Goal: Communication & Community: Answer question/provide support

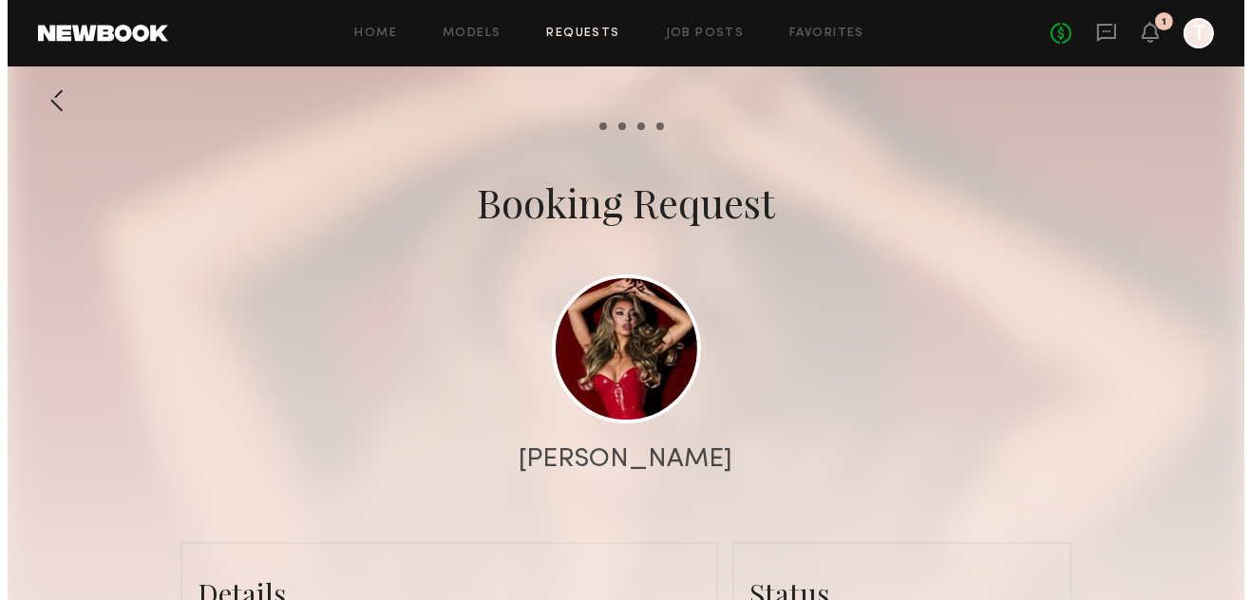
scroll to position [1009, 0]
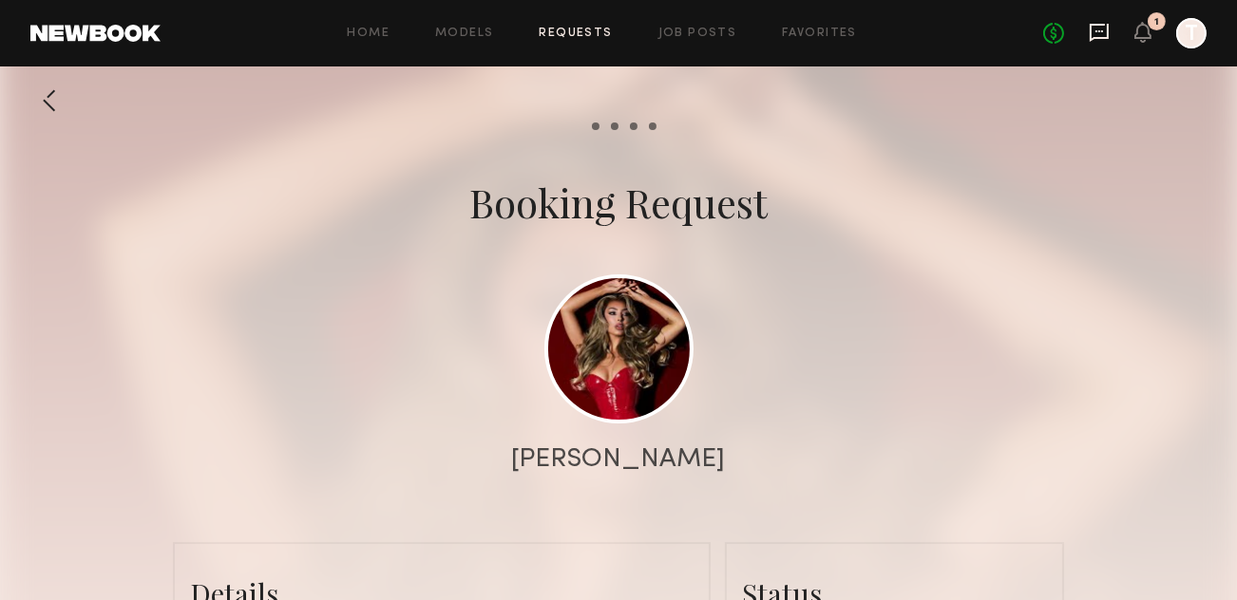
click at [1100, 29] on icon at bounding box center [1099, 32] width 21 height 21
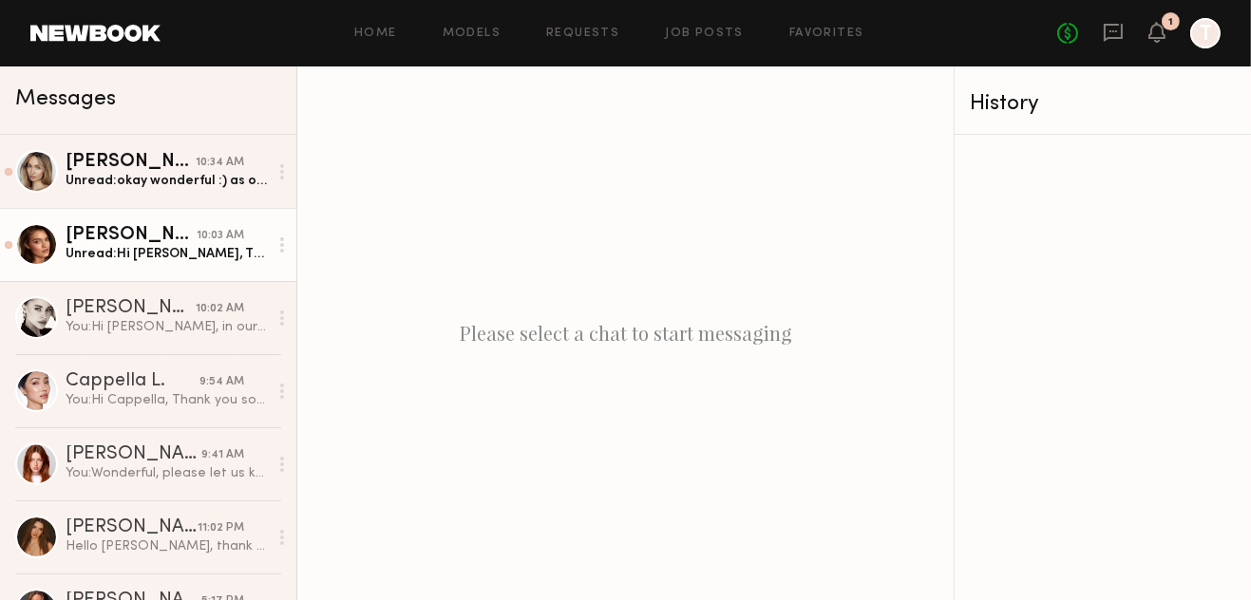
click at [170, 252] on div "Unread: Hi Jade, Thank you for letting me know! I really appreciate it. Wishing…" at bounding box center [167, 254] width 202 height 18
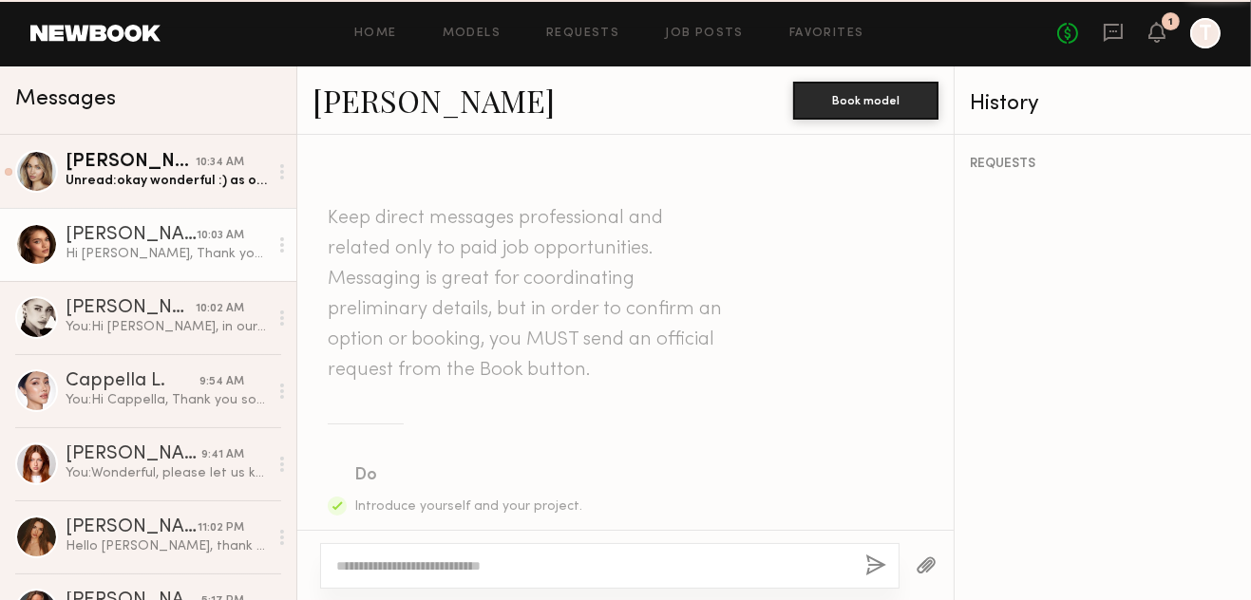
scroll to position [2495, 0]
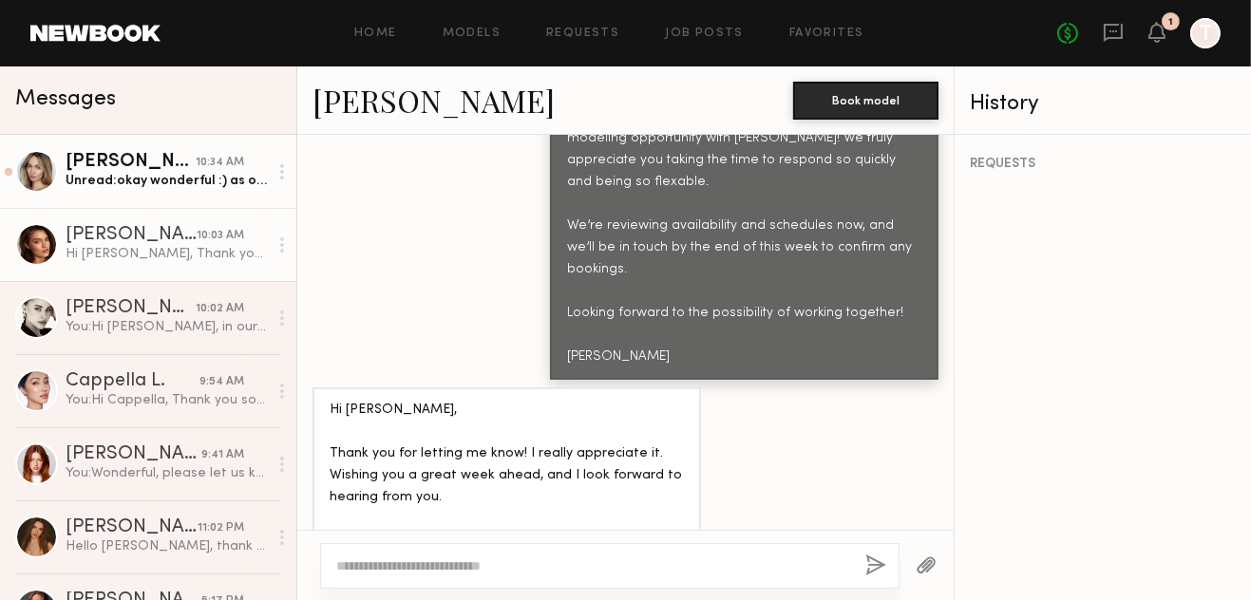
click at [143, 187] on div "Unread: okay wonderful :) as of now I just wouldn’t be able to the 25th and the…" at bounding box center [167, 181] width 202 height 18
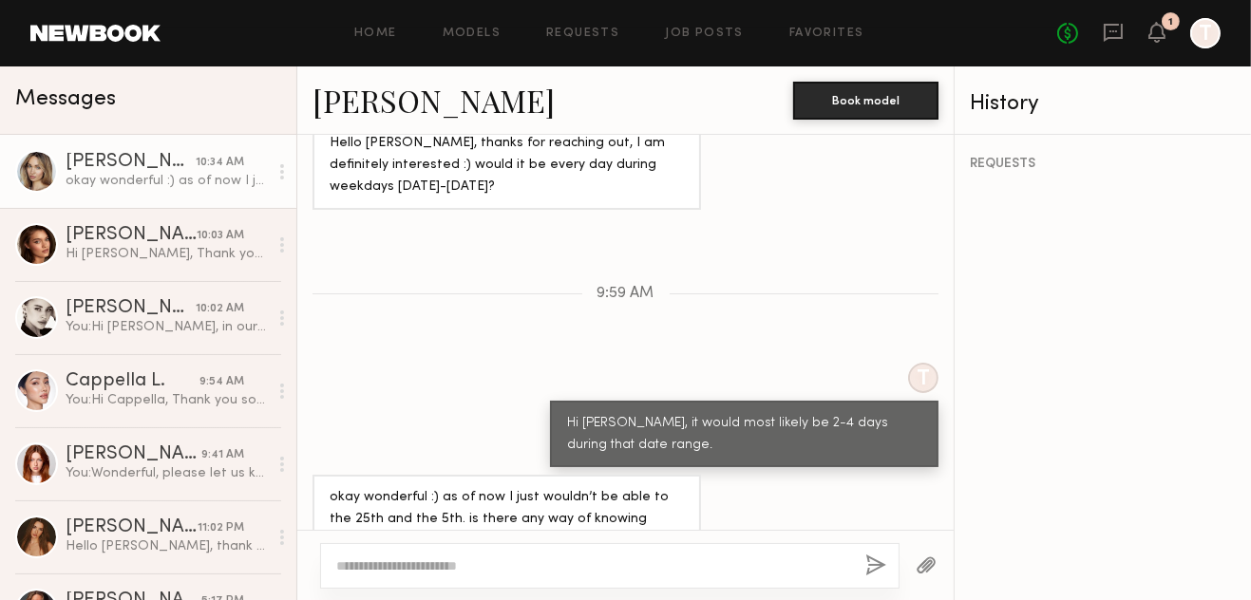
scroll to position [1666, 0]
click at [596, 576] on div at bounding box center [610, 566] width 580 height 46
click at [636, 571] on textarea at bounding box center [593, 566] width 514 height 19
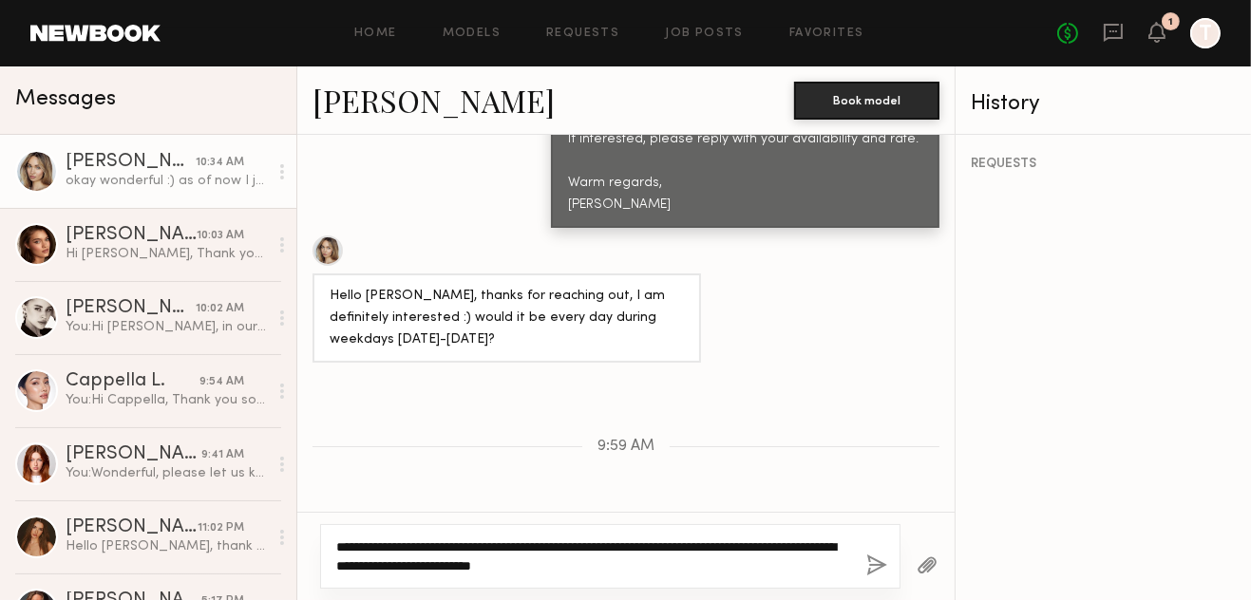
scroll to position [1684, 0]
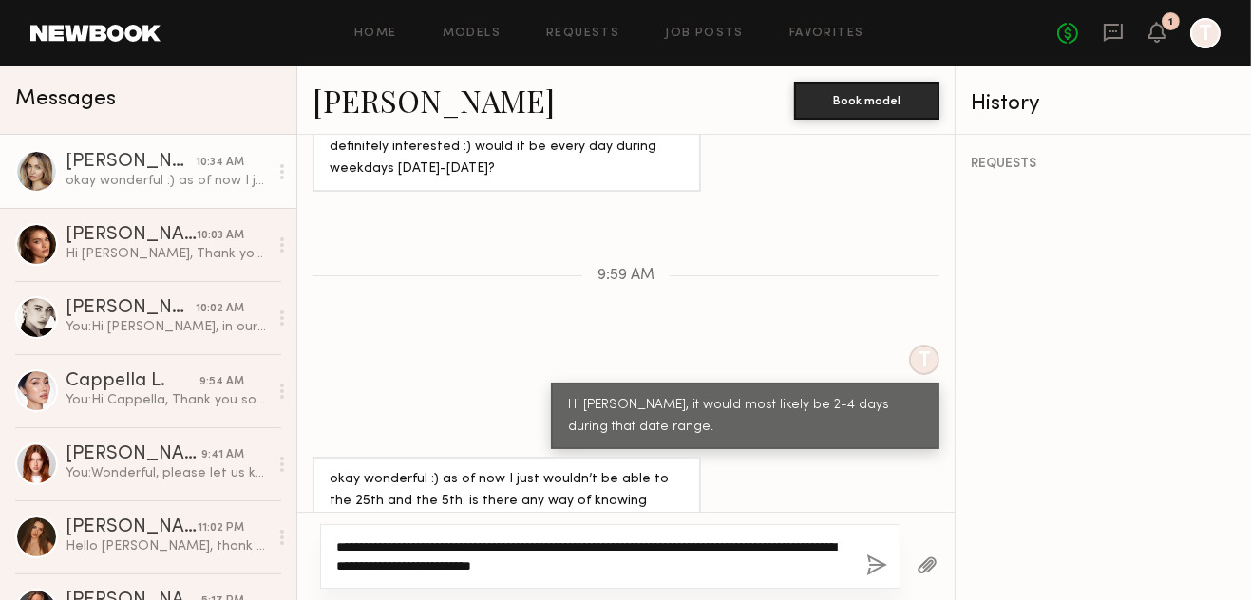
click at [667, 562] on textarea "**********" at bounding box center [593, 557] width 515 height 38
click at [731, 568] on textarea "**********" at bounding box center [593, 557] width 515 height 38
click at [771, 551] on textarea "**********" at bounding box center [593, 557] width 515 height 38
click at [816, 569] on textarea "**********" at bounding box center [593, 557] width 515 height 38
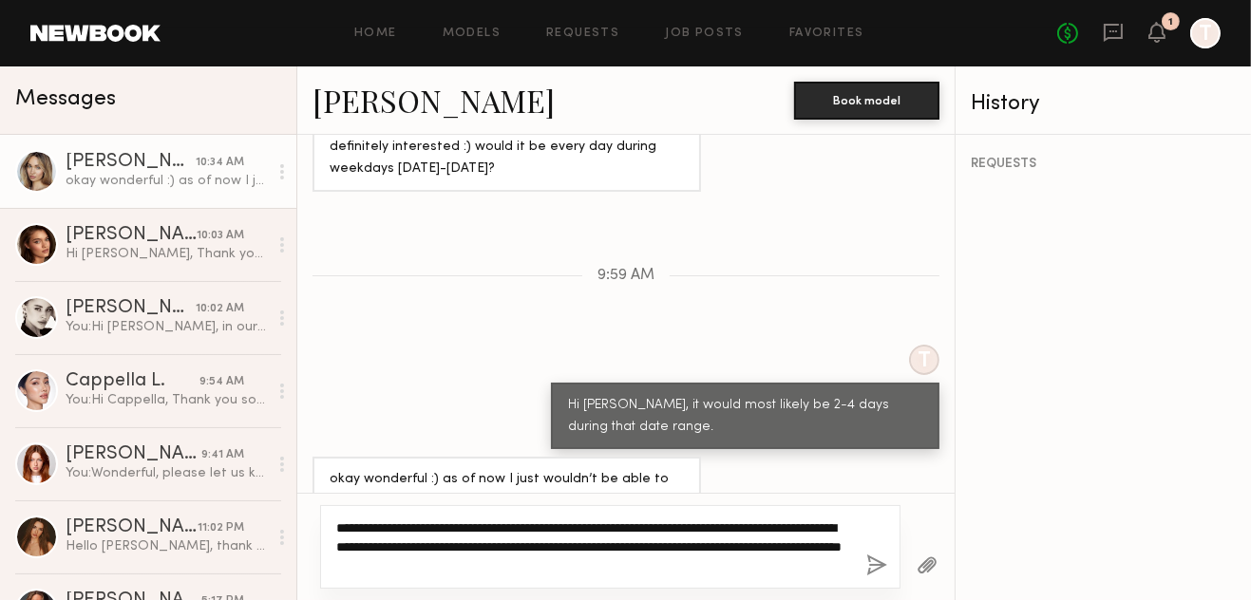
type textarea "**********"
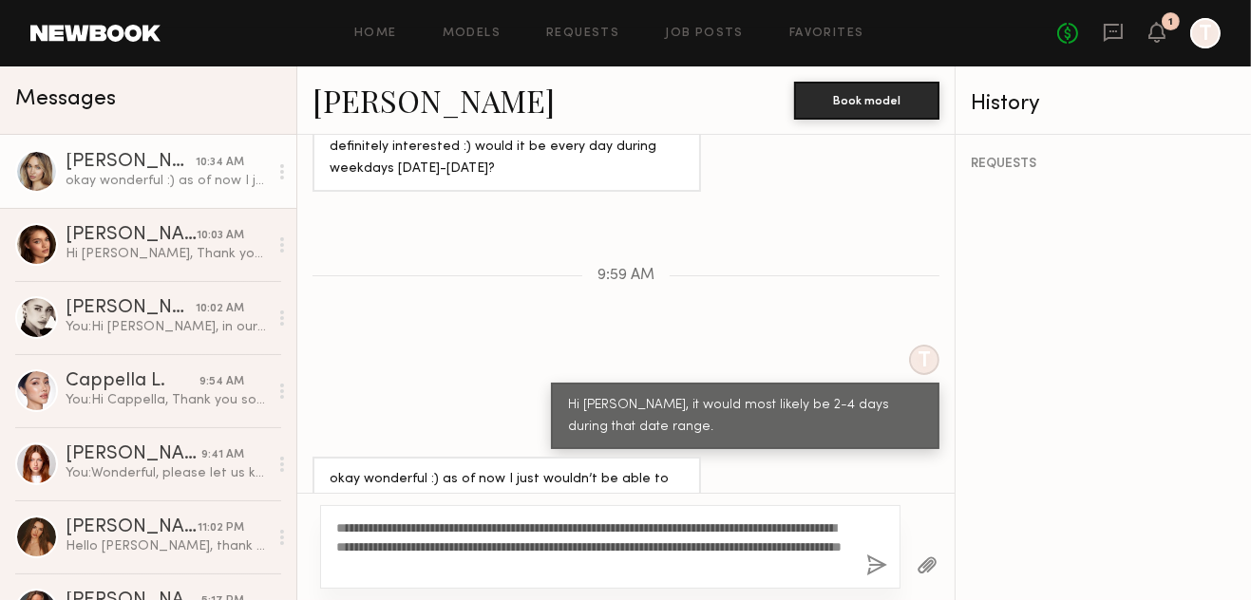
click at [883, 563] on button "button" at bounding box center [876, 567] width 21 height 24
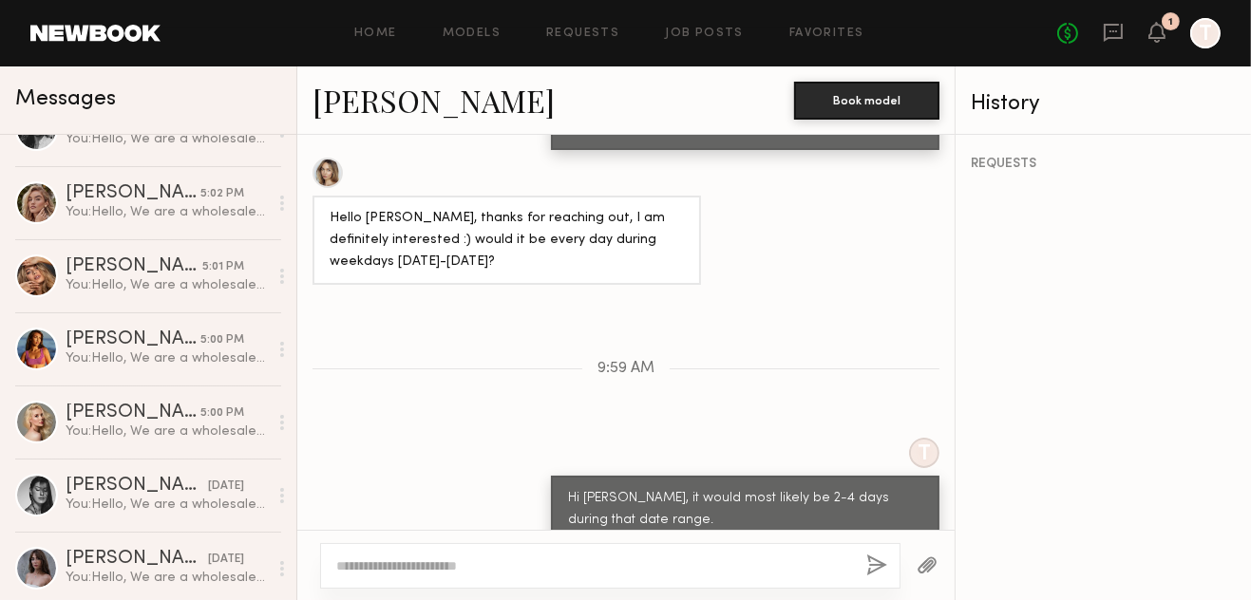
scroll to position [1970, 0]
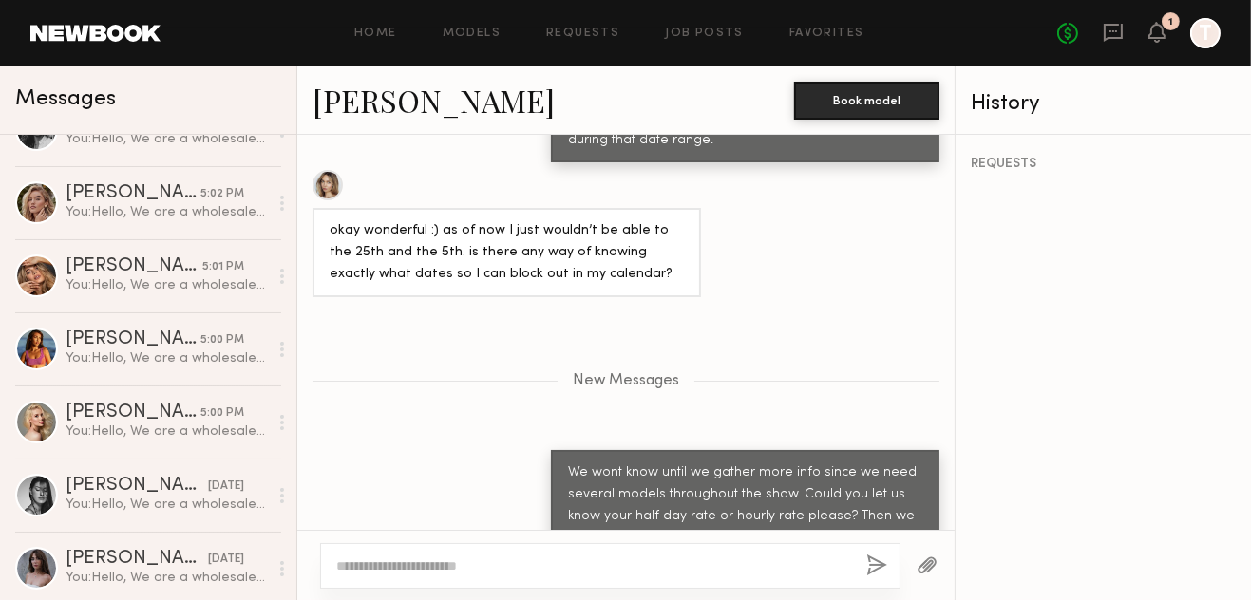
drag, startPoint x: 1121, startPoint y: 27, endPoint x: 1114, endPoint y: 62, distance: 35.8
click at [1121, 27] on icon at bounding box center [1113, 33] width 19 height 18
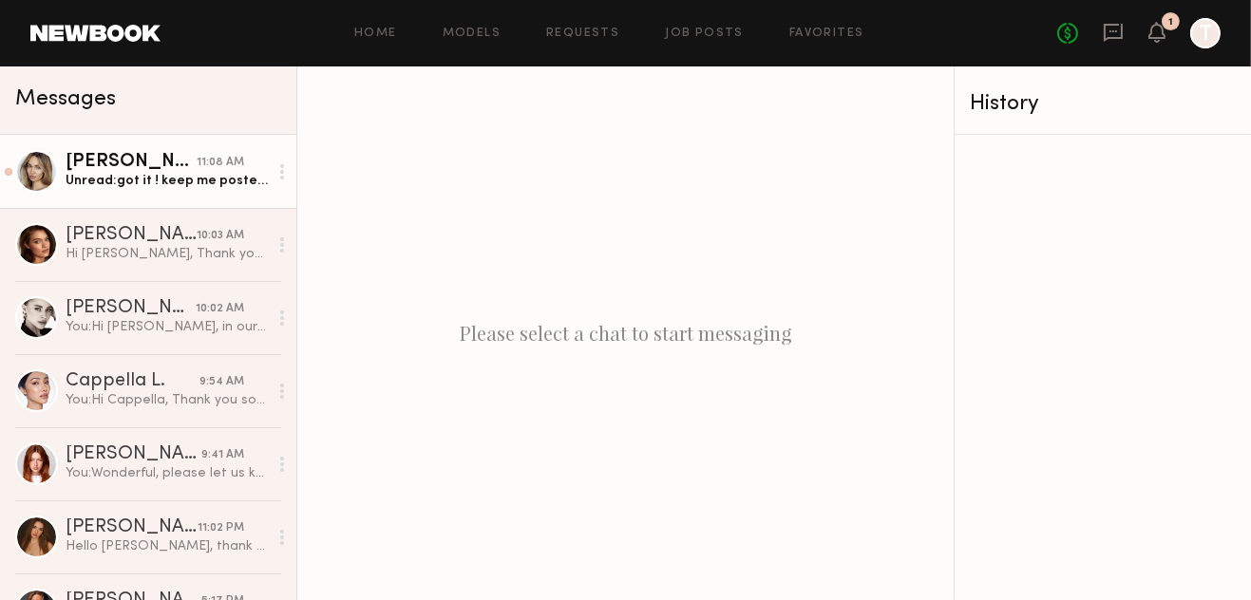
click at [151, 170] on div "[PERSON_NAME]" at bounding box center [131, 162] width 131 height 19
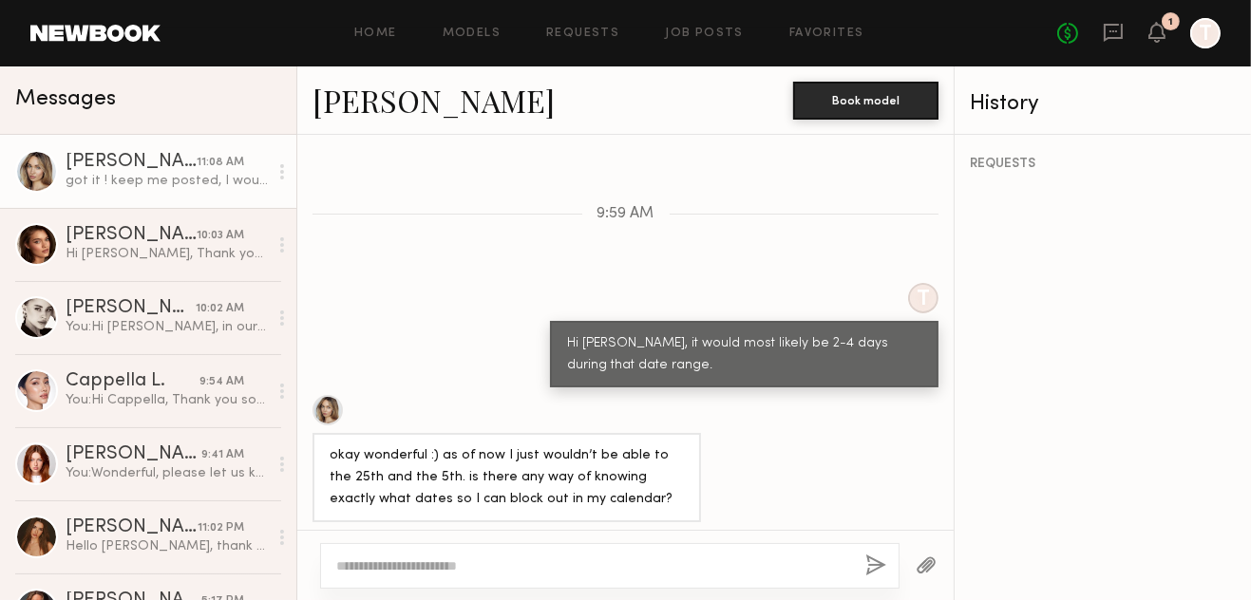
scroll to position [1743, 0]
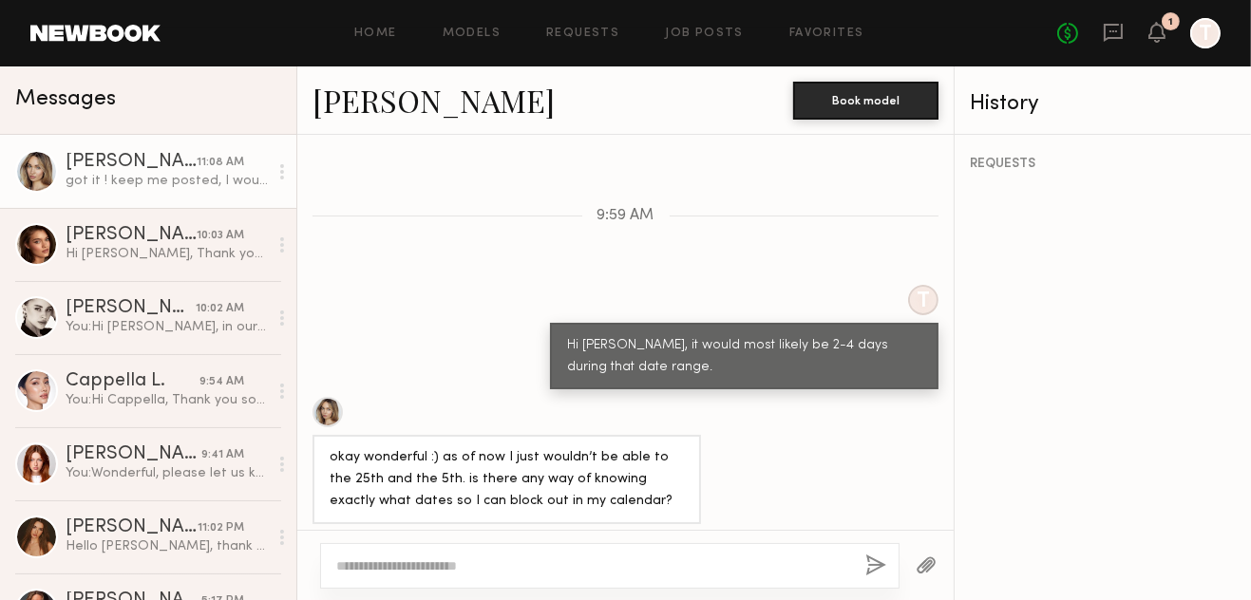
click at [373, 101] on link "Chloe C." at bounding box center [434, 100] width 242 height 41
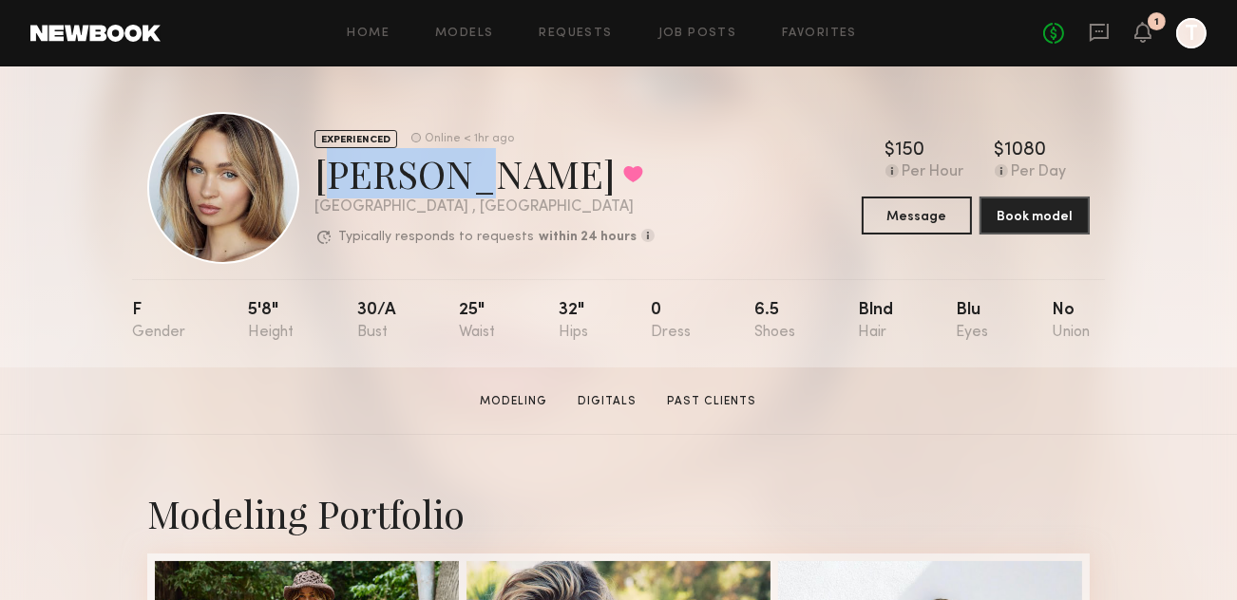
drag, startPoint x: 450, startPoint y: 183, endPoint x: 321, endPoint y: 178, distance: 129.3
click at [321, 178] on div "[PERSON_NAME] Favorited" at bounding box center [484, 173] width 340 height 50
copy div "Chloe C"
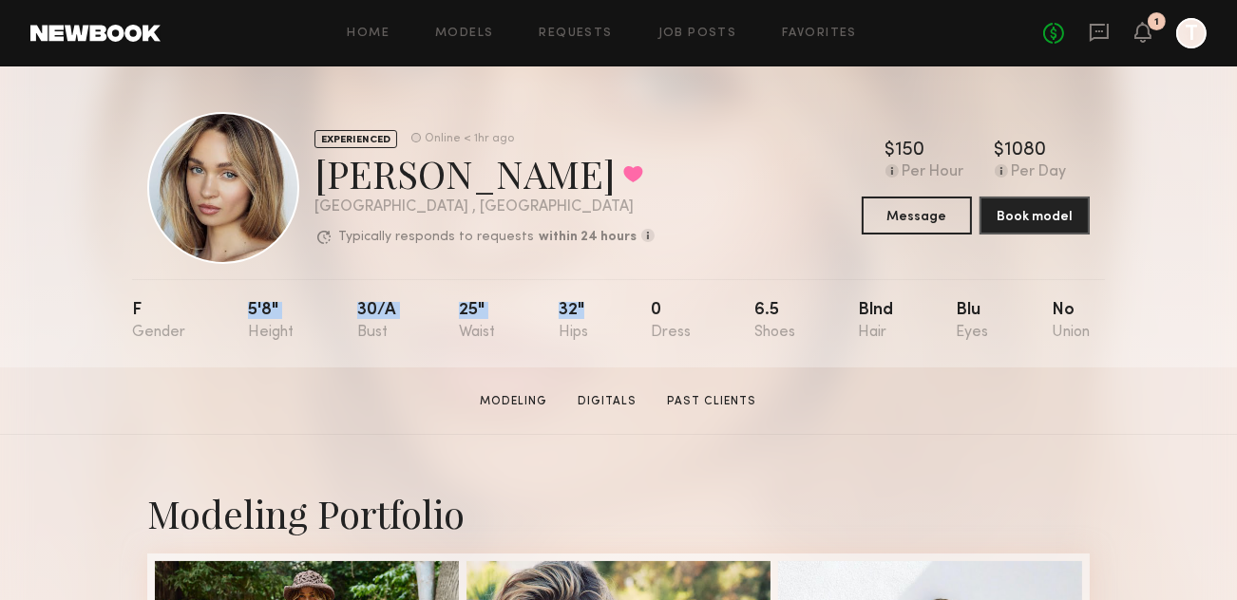
drag, startPoint x: 251, startPoint y: 308, endPoint x: 591, endPoint y: 307, distance: 340.1
click at [591, 307] on nb-model-profile-props "F 5'8" 30/a 25" 32" 0 6.5 Blnd Blu No" at bounding box center [618, 323] width 973 height 88
copy div "5'8" 30/a 25" 32""
click at [716, 212] on div "EXPERIENCED Online < 1hr ago Chloe C. Favorited Los Angeles , CA Typically resp…" at bounding box center [618, 188] width 942 height 152
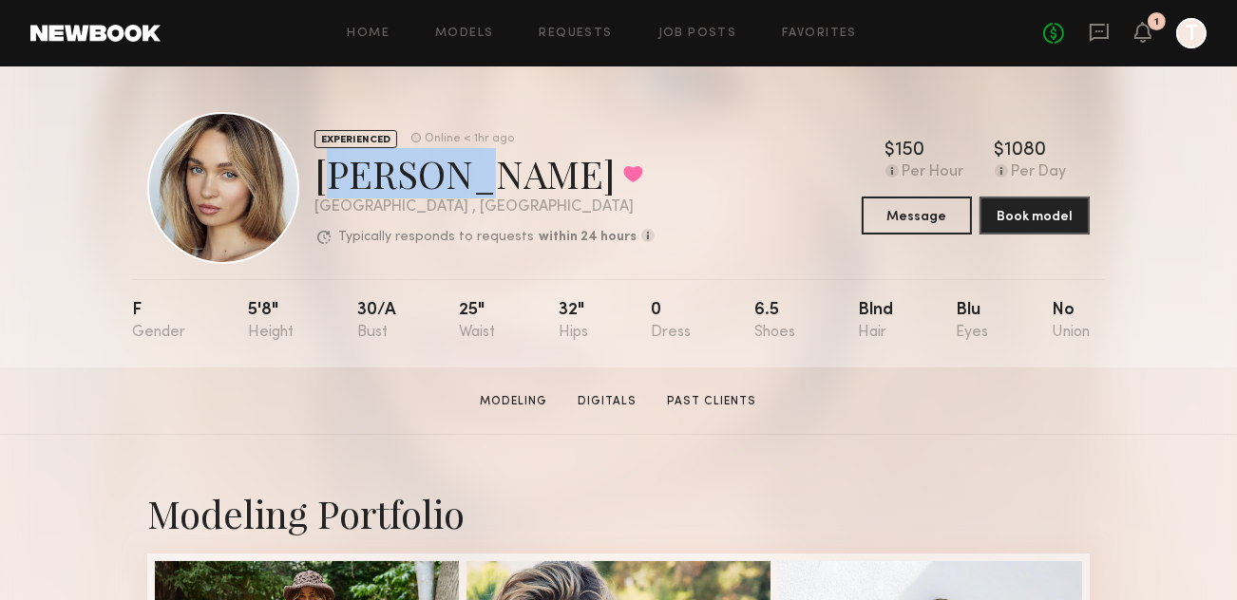
drag, startPoint x: 447, startPoint y: 184, endPoint x: 323, endPoint y: 171, distance: 125.2
click at [323, 171] on div "Chloe C. Favorited" at bounding box center [484, 173] width 340 height 50
copy div "Chloe C"
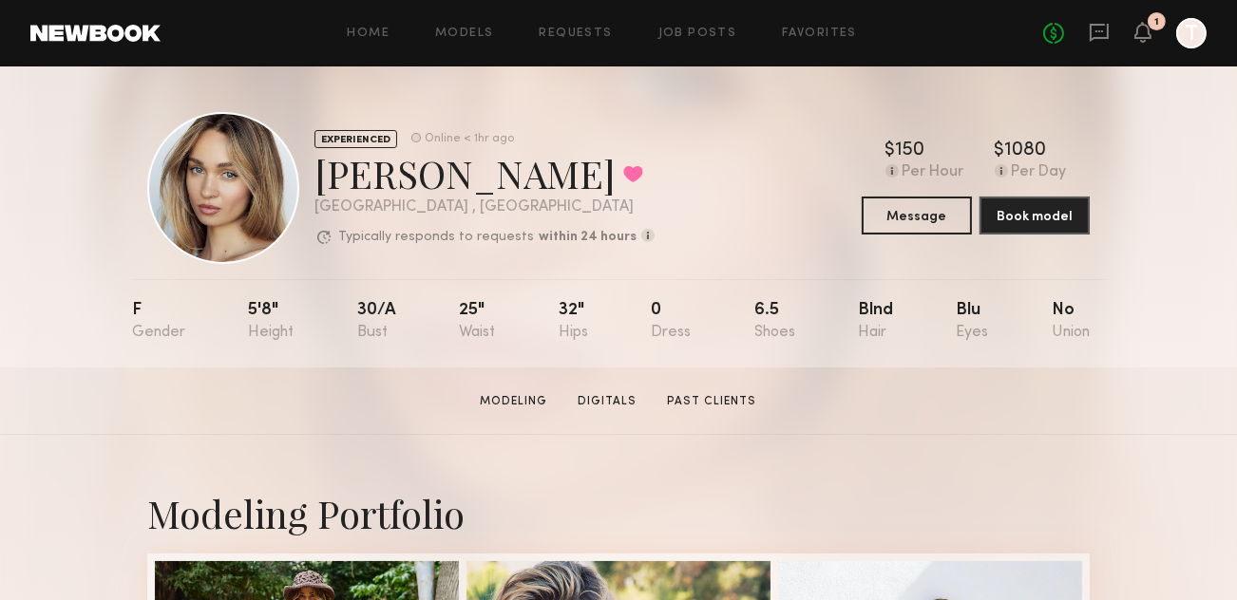
click at [665, 171] on div "EXPERIENCED Online < 1hr ago Chloe C. Favorited Los Angeles , CA Typically resp…" at bounding box center [618, 188] width 942 height 152
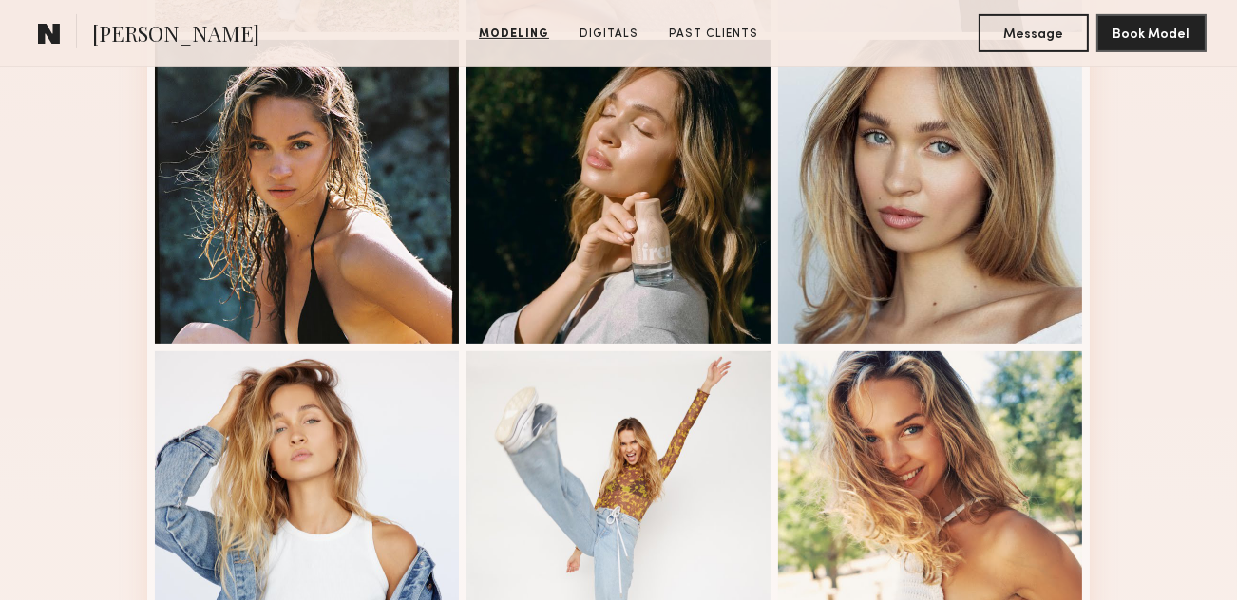
scroll to position [950, 0]
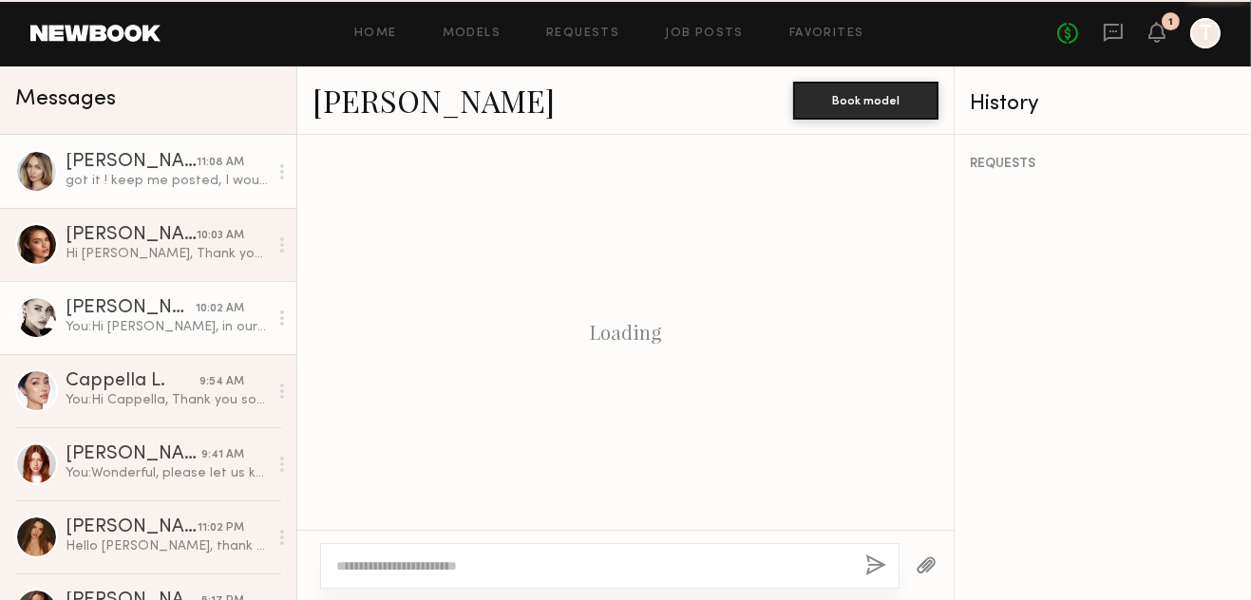
scroll to position [1933, 0]
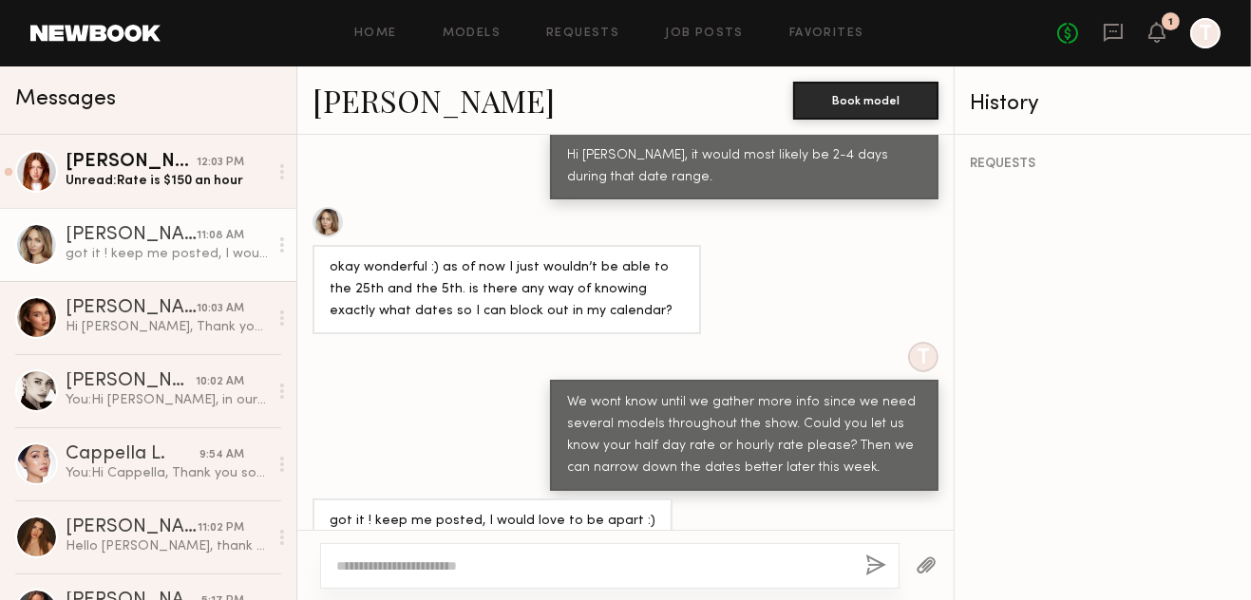
click at [786, 512] on div "got it ! keep me posted, I would love to be apart :) & my hourly is 150" at bounding box center [625, 532] width 657 height 67
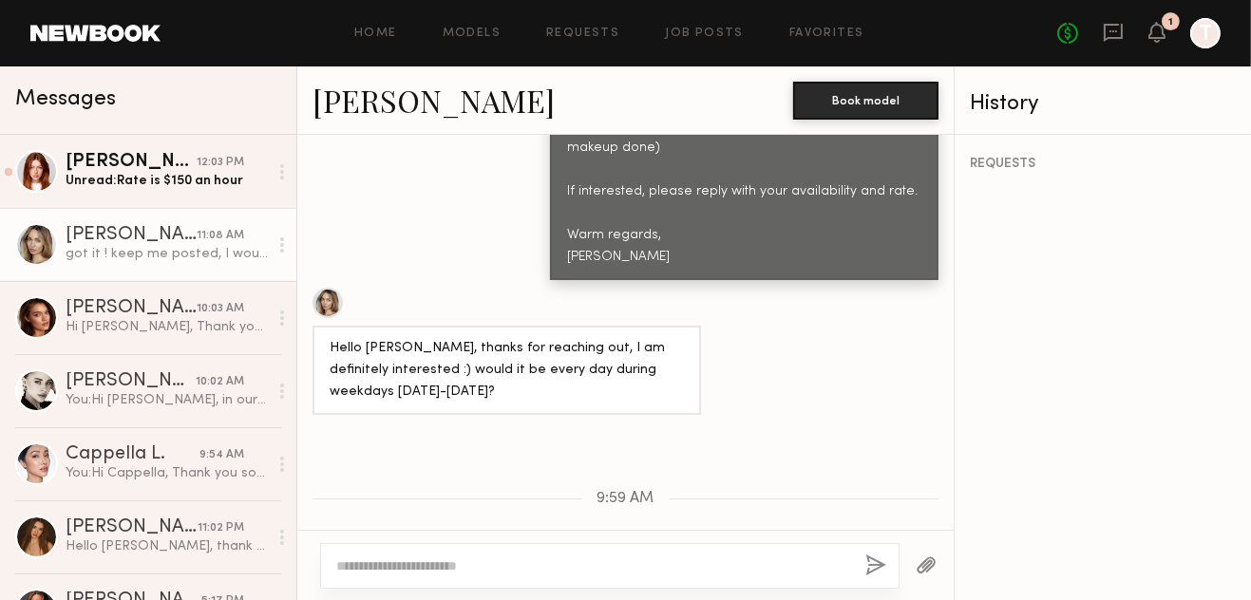
scroll to position [1458, 0]
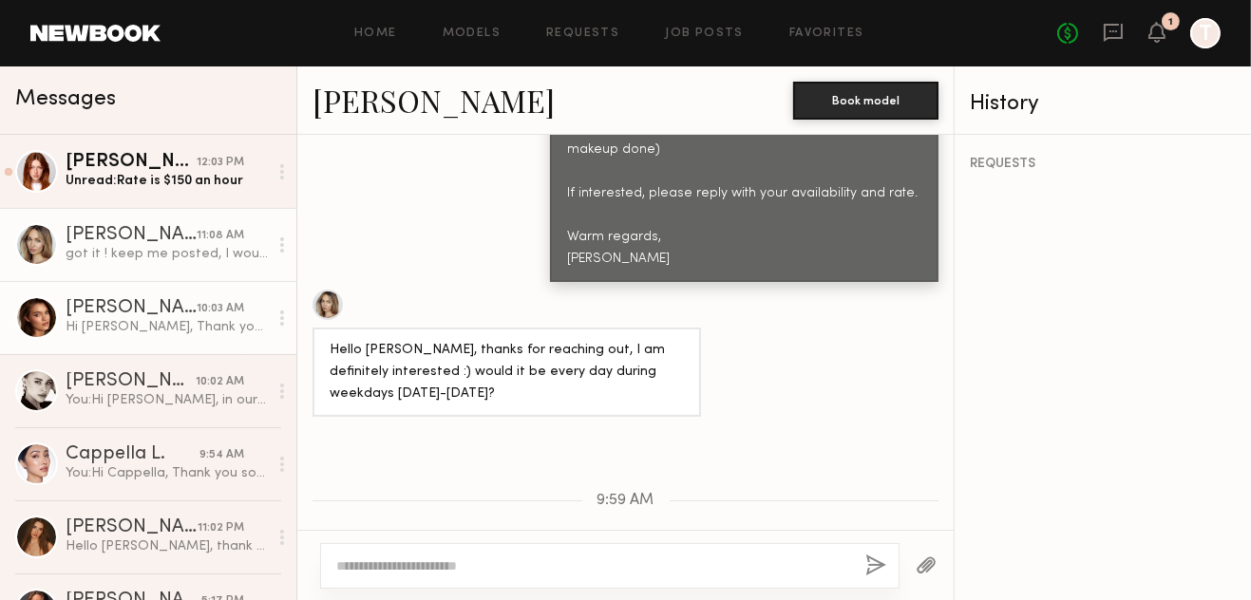
click at [88, 343] on link "Oleksandra K. 10:03 AM Hi Jade, Thank you for letting me know! I really appreci…" at bounding box center [148, 317] width 296 height 73
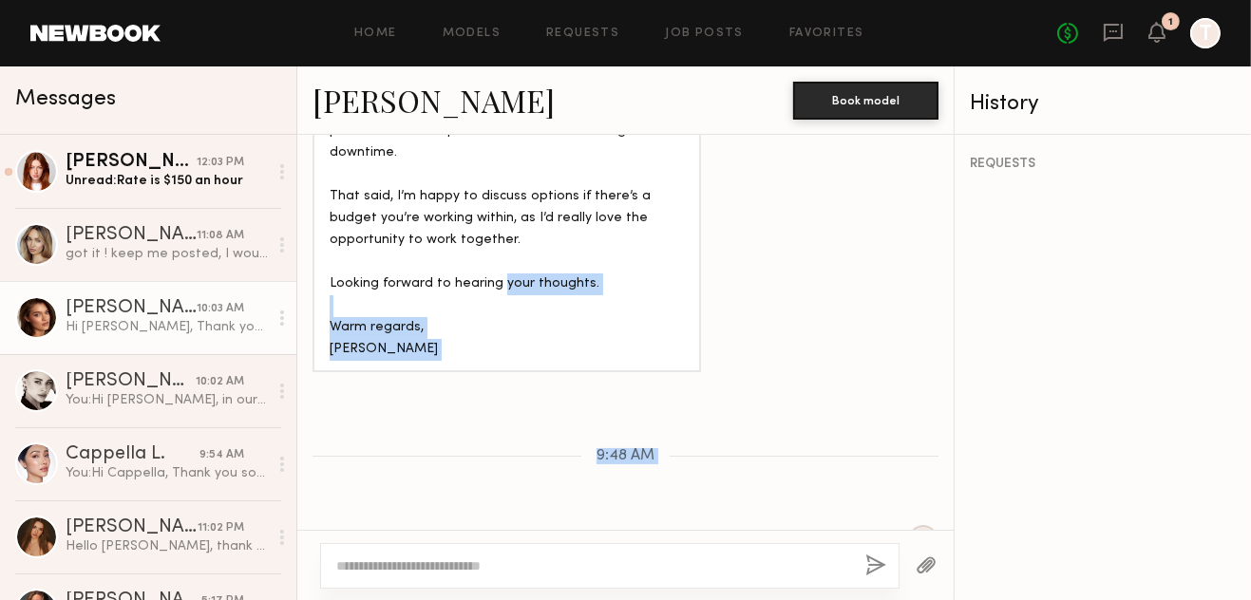
scroll to position [1978, 0]
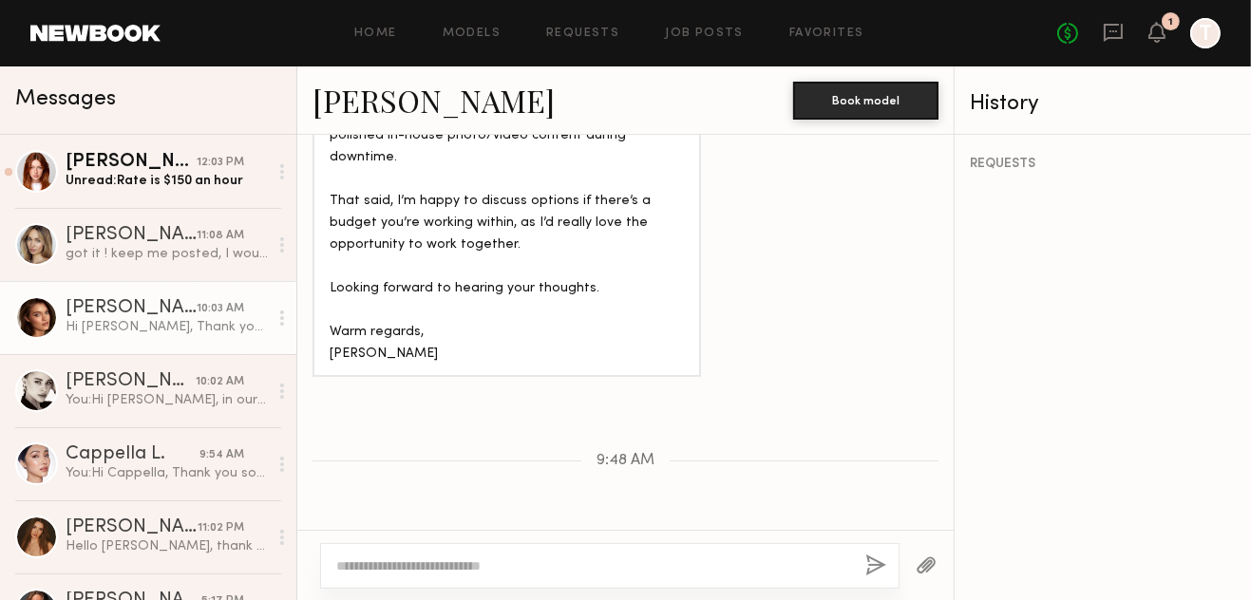
drag, startPoint x: 583, startPoint y: 380, endPoint x: 554, endPoint y: 499, distance: 122.4
copy div "Hi Oleska, Thank you so much for your interest in our showroom modeling opportu…"
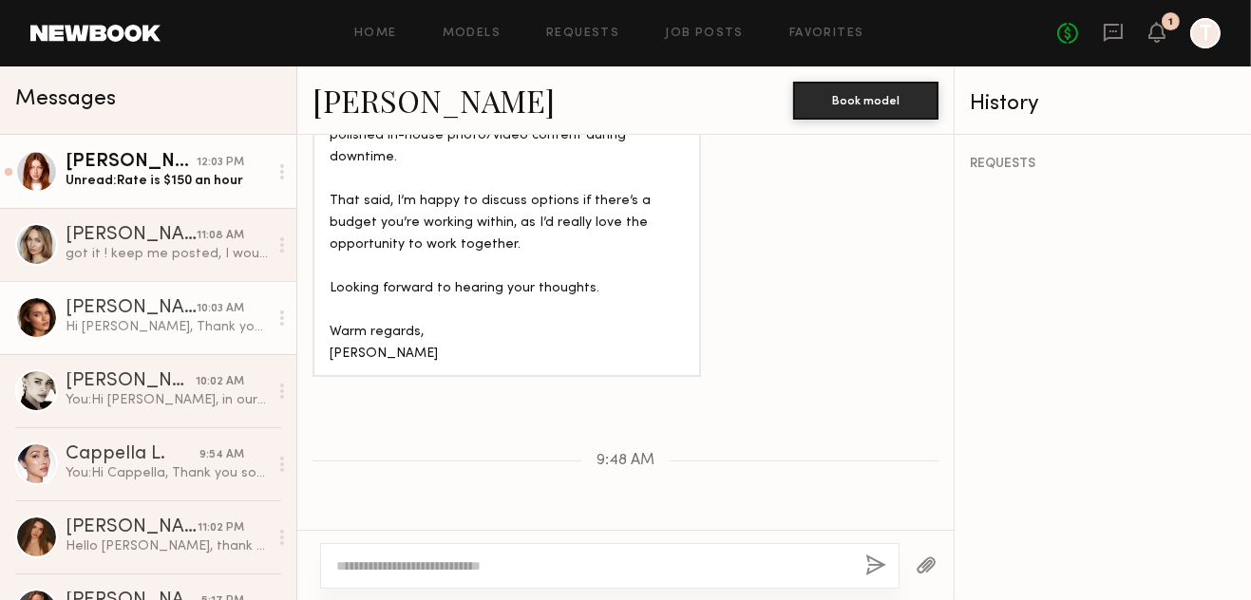
click at [115, 181] on div "Unread: Rate is $150 an hour" at bounding box center [167, 181] width 202 height 18
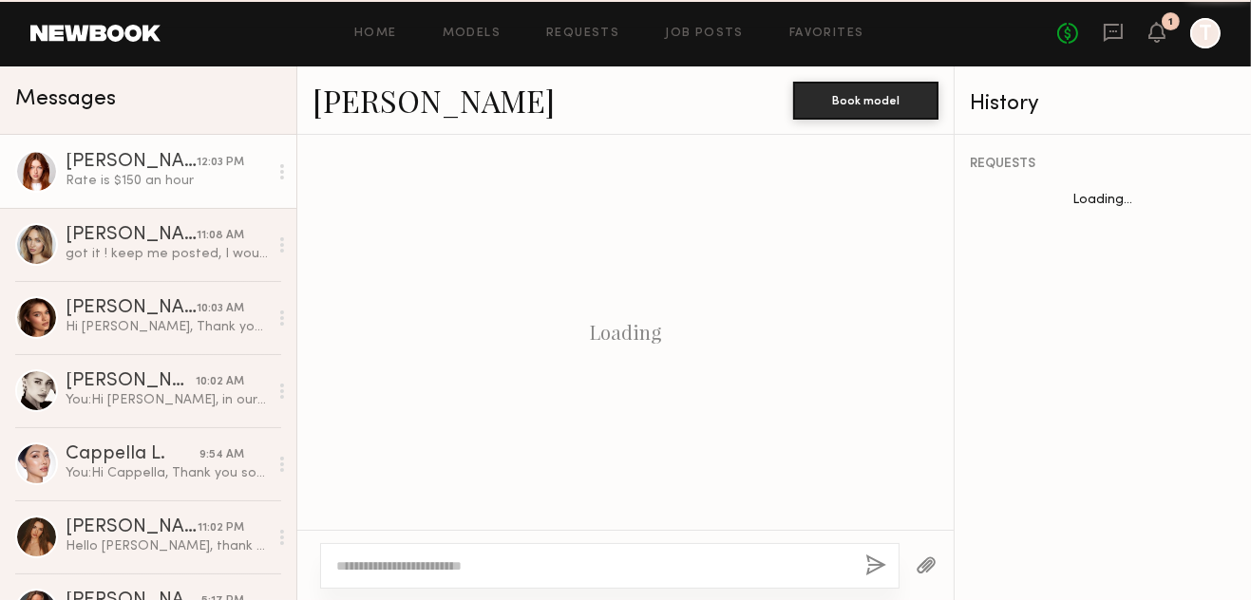
scroll to position [1647, 0]
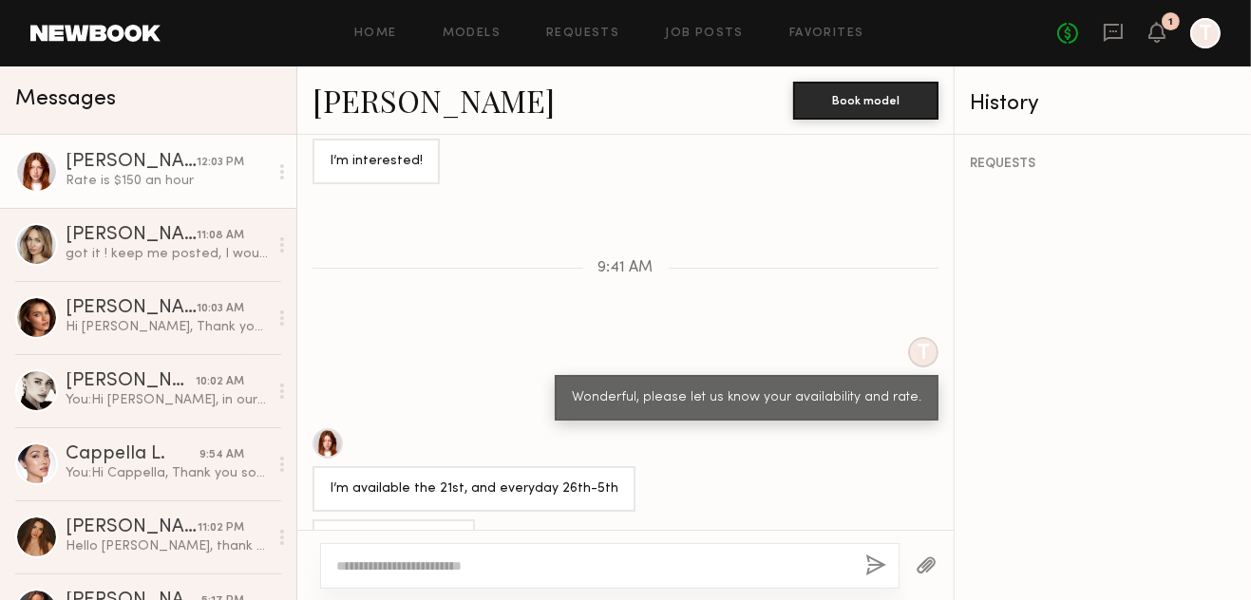
click at [579, 577] on div at bounding box center [610, 566] width 580 height 46
click at [533, 583] on div at bounding box center [610, 566] width 580 height 46
click at [604, 559] on textarea at bounding box center [593, 566] width 514 height 19
paste textarea "**********"
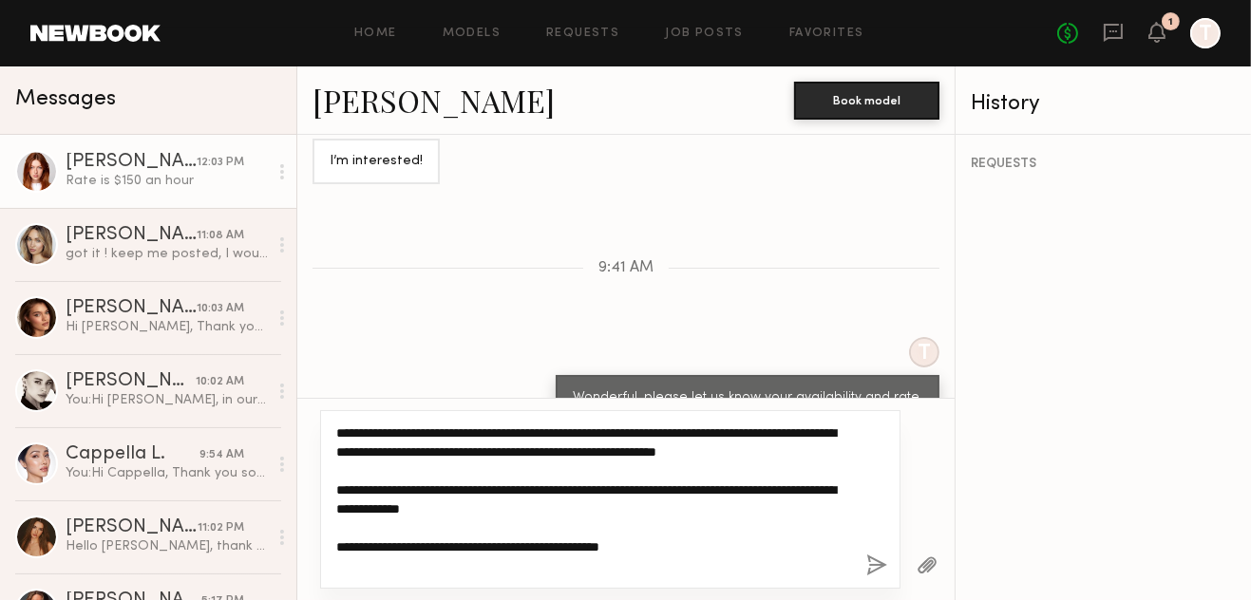
scroll to position [0, 0]
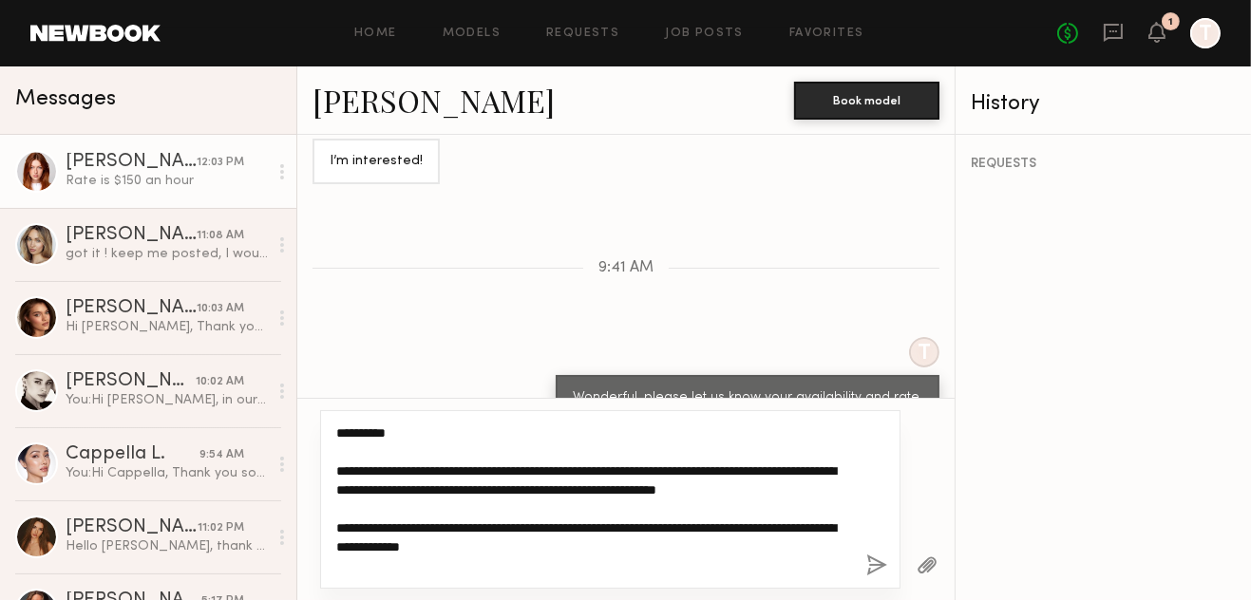
drag, startPoint x: 393, startPoint y: 435, endPoint x: 357, endPoint y: 430, distance: 36.4
click at [357, 430] on textarea "**********" at bounding box center [593, 500] width 515 height 152
click at [422, 440] on textarea "**********" at bounding box center [593, 500] width 515 height 152
click at [392, 430] on textarea "**********" at bounding box center [593, 500] width 515 height 152
click at [447, 506] on textarea "**********" at bounding box center [593, 500] width 515 height 152
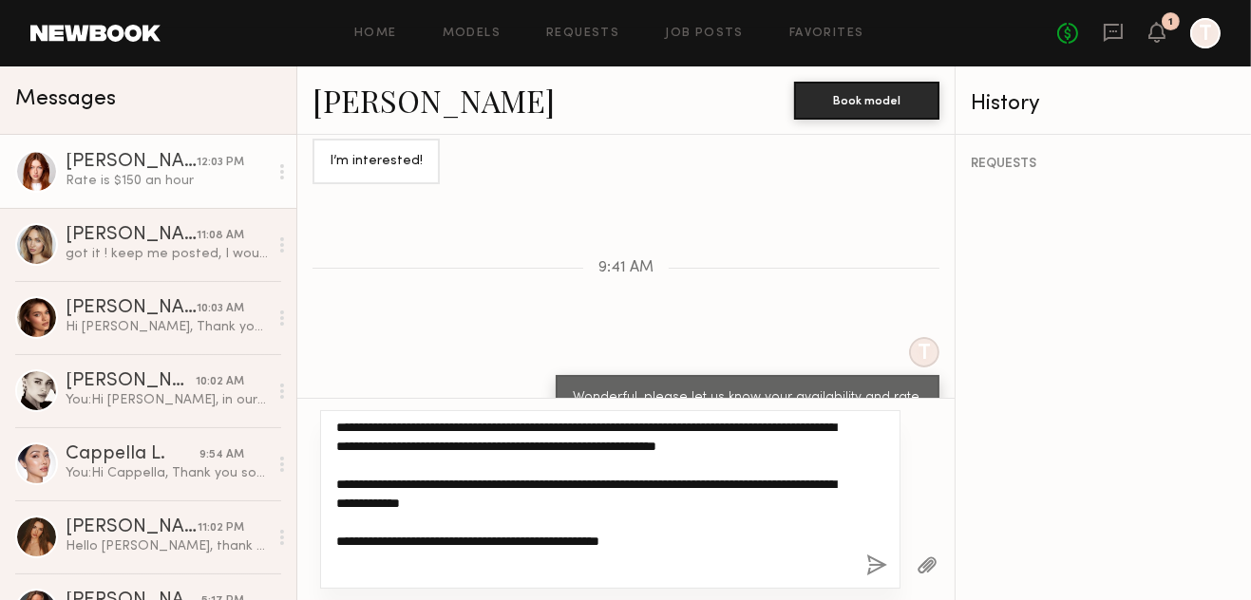
scroll to position [95, 0]
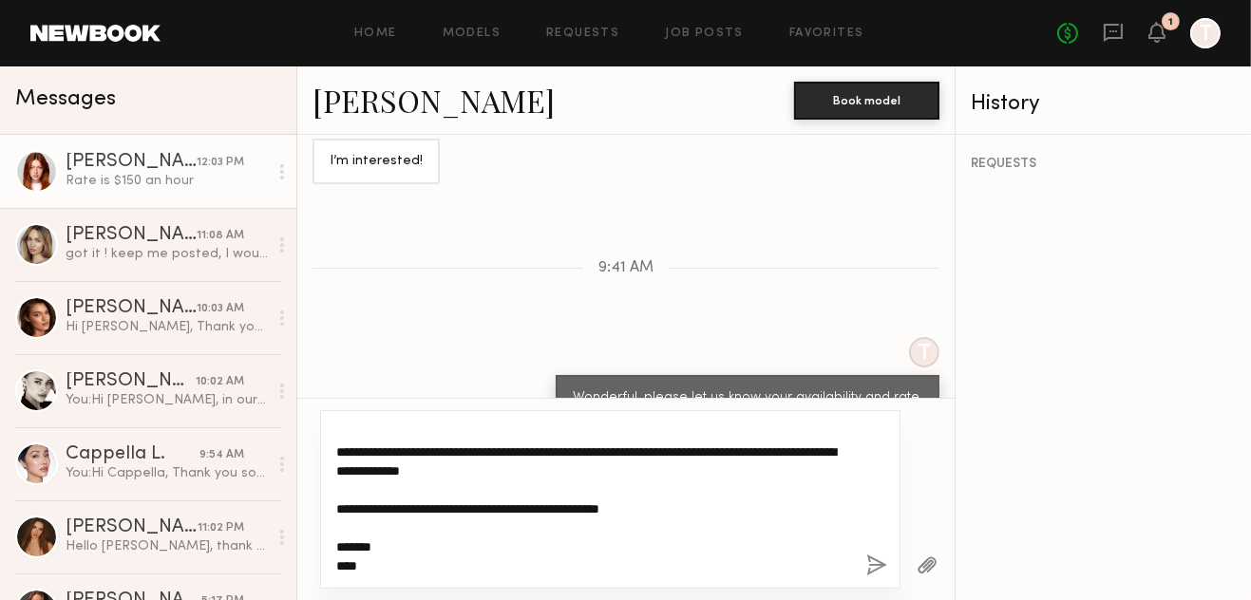
type textarea "**********"
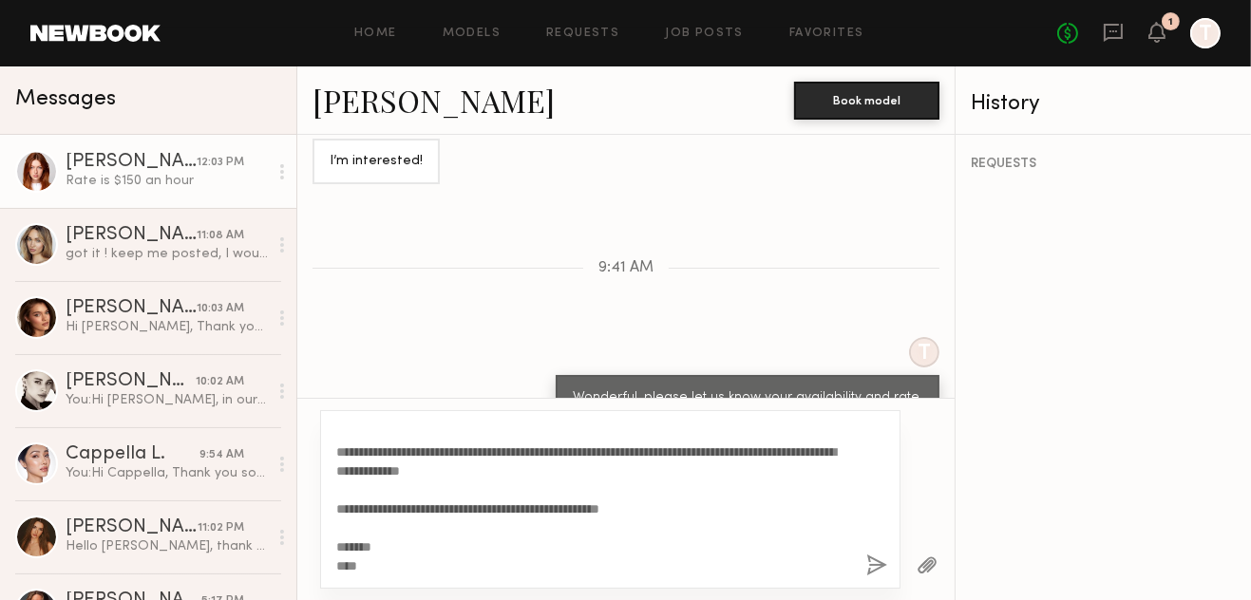
click at [877, 563] on button "button" at bounding box center [876, 567] width 21 height 24
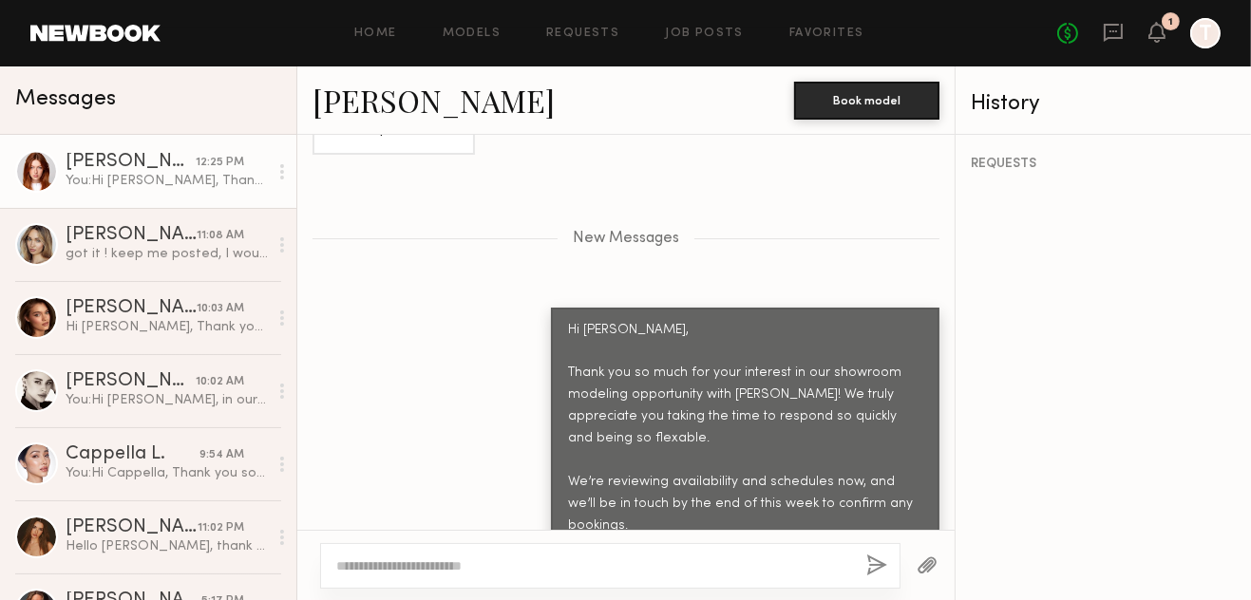
scroll to position [1773, 0]
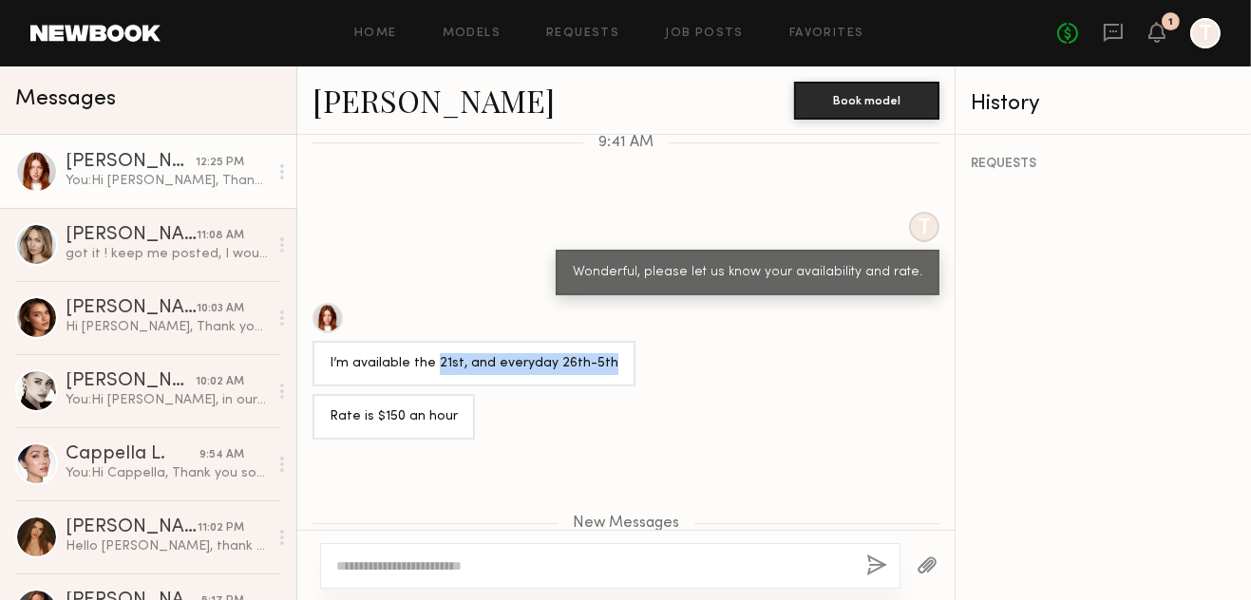
drag, startPoint x: 604, startPoint y: 316, endPoint x: 434, endPoint y: 313, distance: 170.1
click at [434, 341] on div "I’m available the 21st, and everyday 26th-5th" at bounding box center [474, 364] width 323 height 46
copy div "21st, and everyday 26th-5th"
click at [749, 447] on div "New Messages" at bounding box center [625, 519] width 657 height 145
click at [380, 103] on link "Annika R." at bounding box center [434, 100] width 242 height 41
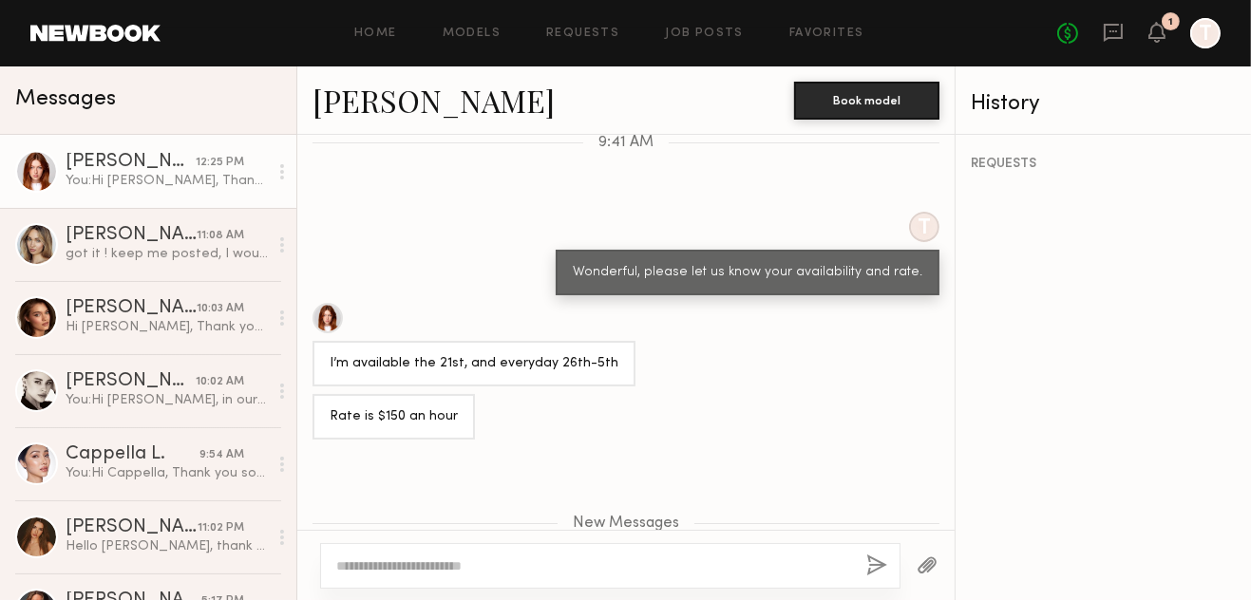
click at [449, 217] on div "T Wonderful, please let us know your availability and rate." at bounding box center [625, 254] width 657 height 84
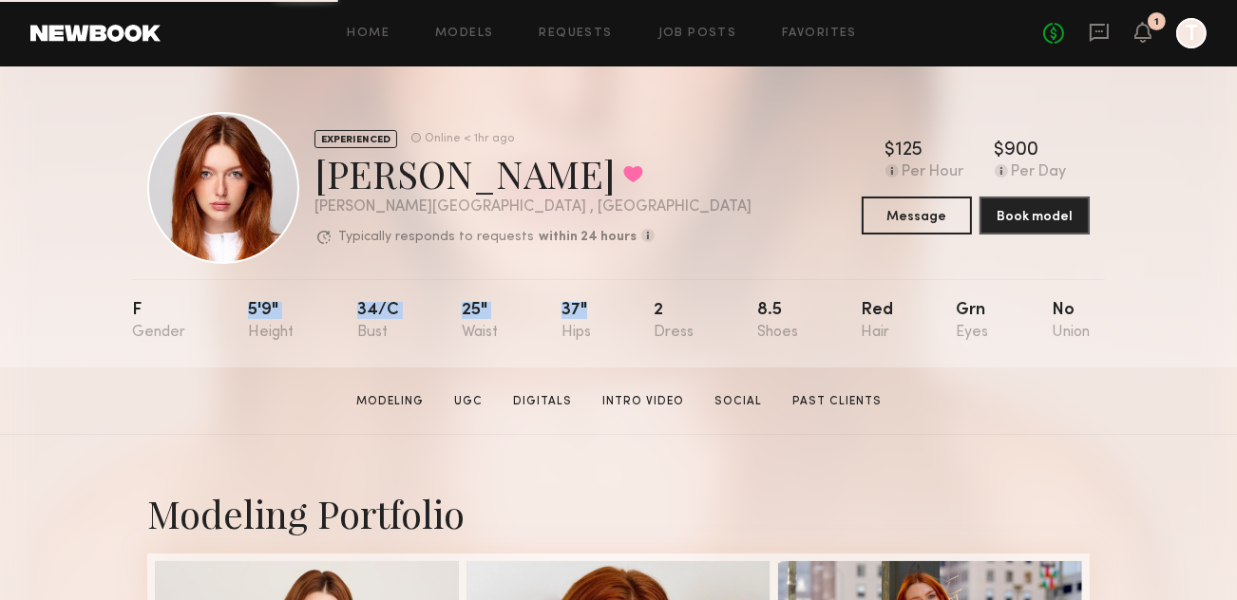
drag, startPoint x: 248, startPoint y: 314, endPoint x: 594, endPoint y: 317, distance: 345.8
click at [594, 317] on nb-model-profile-props "F 5'9" 34/c 25" 37" 2 8.5 Red Grn No" at bounding box center [618, 323] width 973 height 88
copy div "5'9" 34/c 25" 37""
click at [584, 137] on div "EXPERIENCED Online < 1hr ago" at bounding box center [532, 138] width 437 height 19
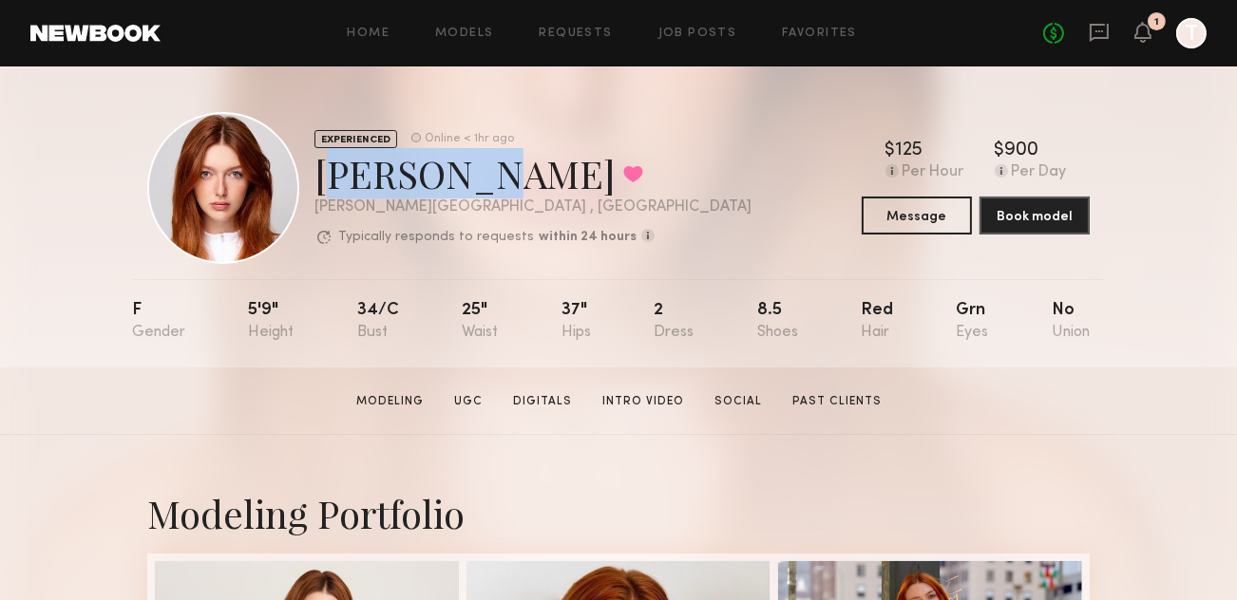
drag, startPoint x: 465, startPoint y: 176, endPoint x: 314, endPoint y: 169, distance: 151.2
click at [314, 169] on div "[PERSON_NAME] Favorited" at bounding box center [532, 173] width 437 height 50
copy div "[PERSON_NAME]"
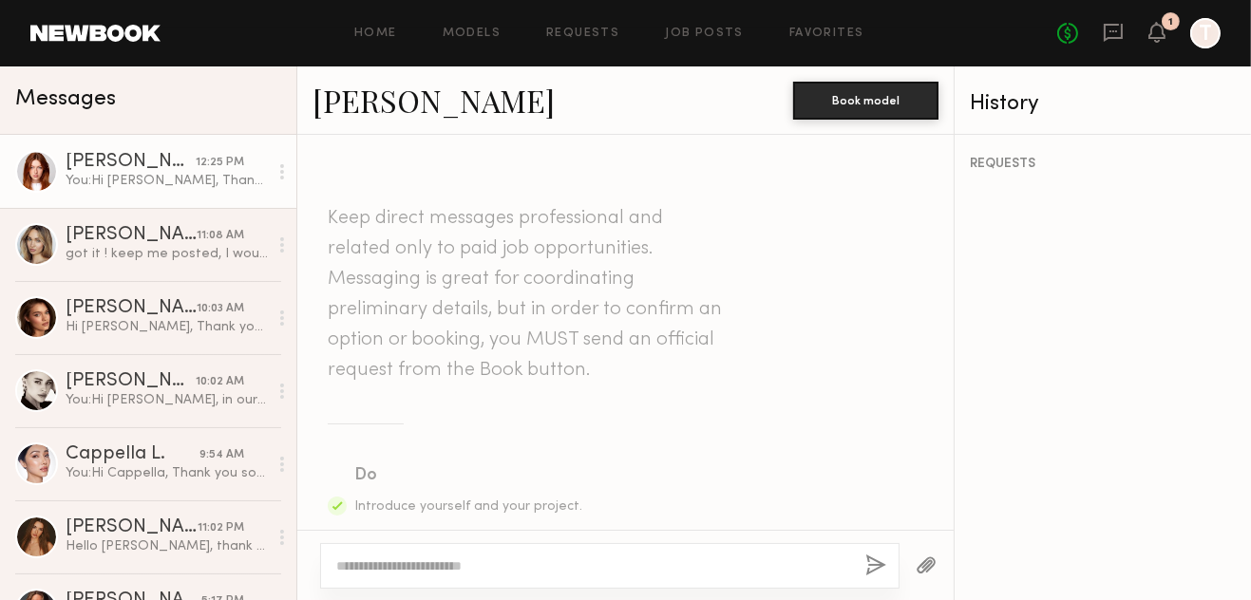
scroll to position [2005, 0]
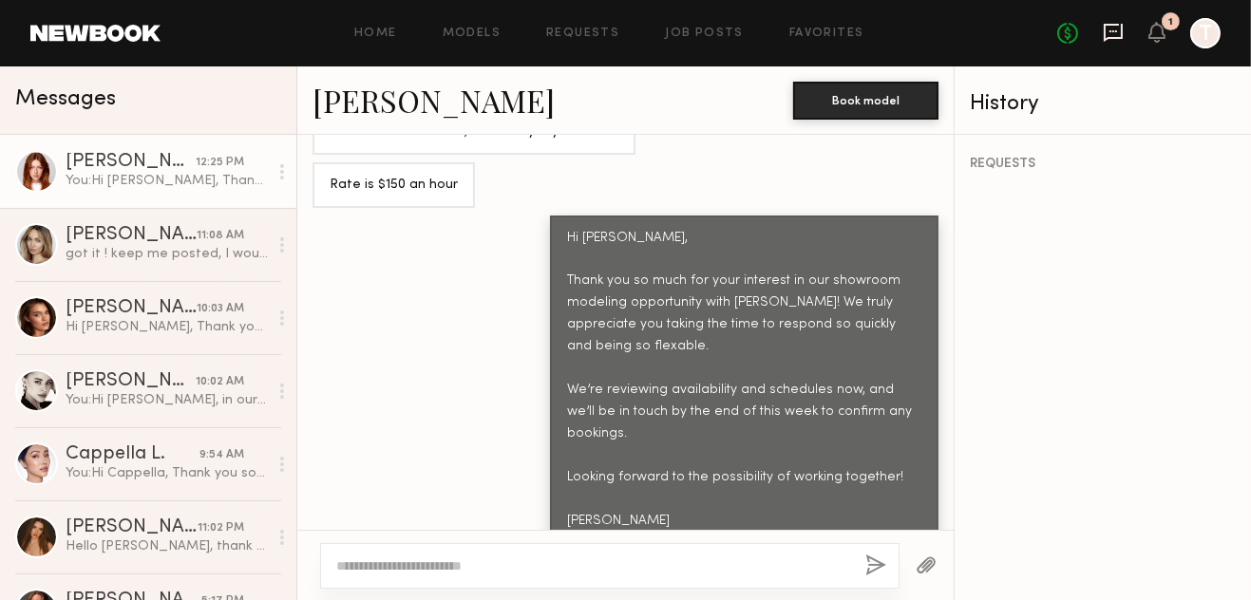
click at [1123, 36] on icon at bounding box center [1113, 33] width 19 height 18
